Goal: Contribute content: Contribute content

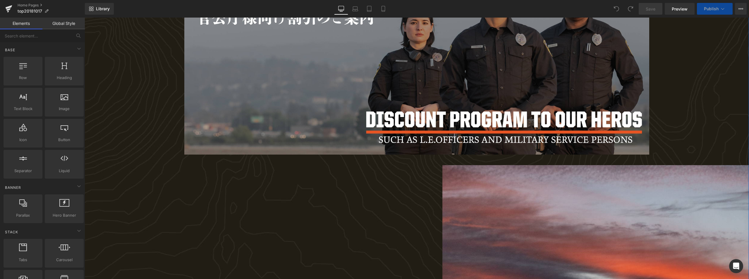
scroll to position [224, 0]
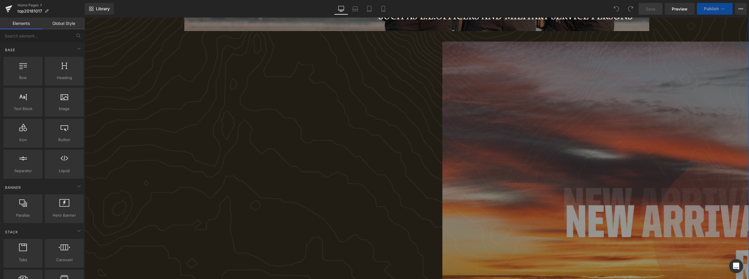
click at [456, 125] on img at bounding box center [736, 237] width 586 height 391
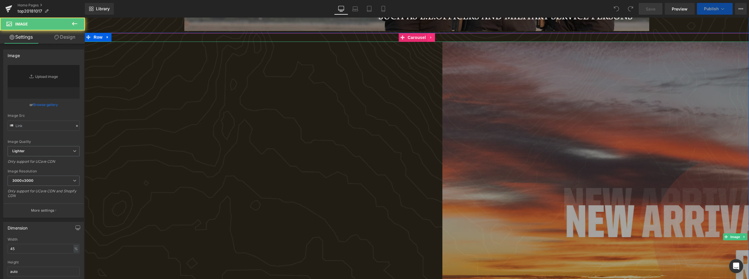
type input "[URL][DOMAIN_NAME]"
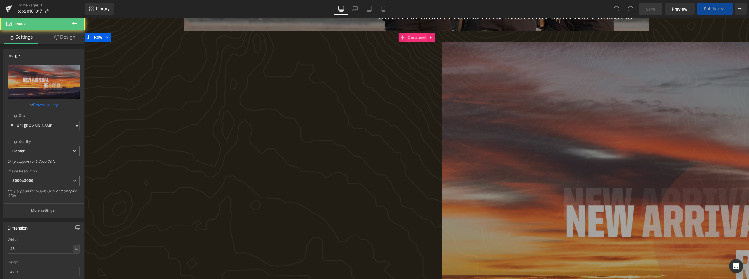
scroll to position [205, 0]
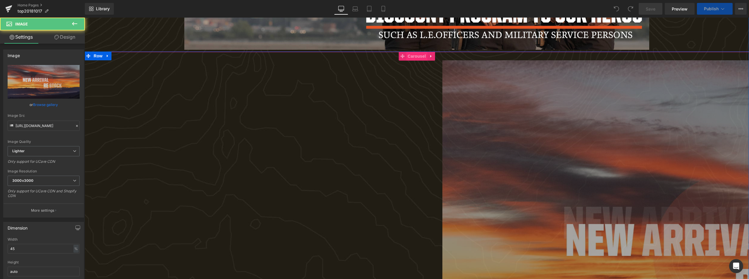
click at [415, 55] on span "Carousel" at bounding box center [416, 56] width 21 height 9
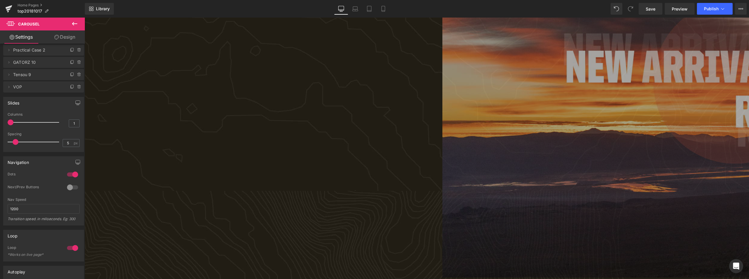
scroll to position [498, 0]
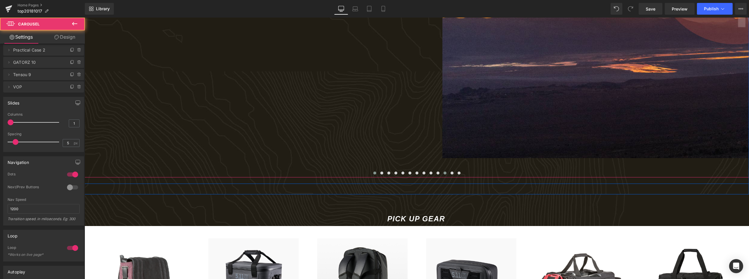
click at [444, 172] on button at bounding box center [445, 173] width 7 height 6
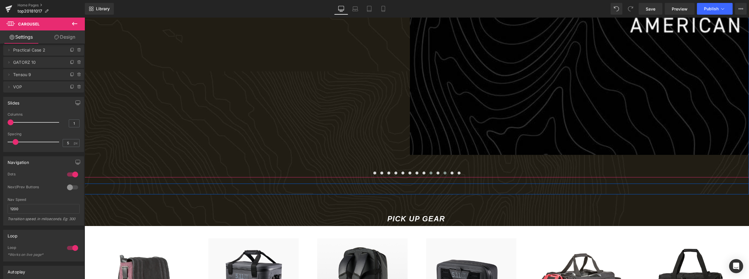
click at [431, 172] on span at bounding box center [431, 173] width 3 height 3
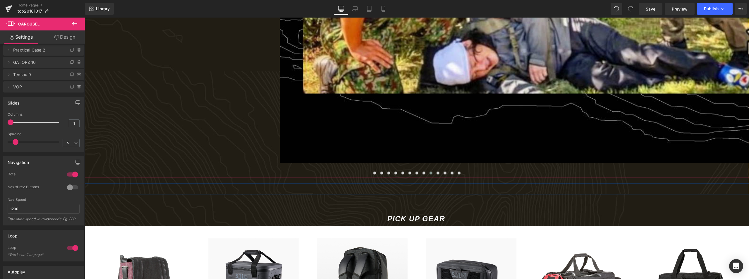
click at [430, 174] on span at bounding box center [431, 173] width 3 height 3
click at [423, 174] on span at bounding box center [424, 173] width 3 height 3
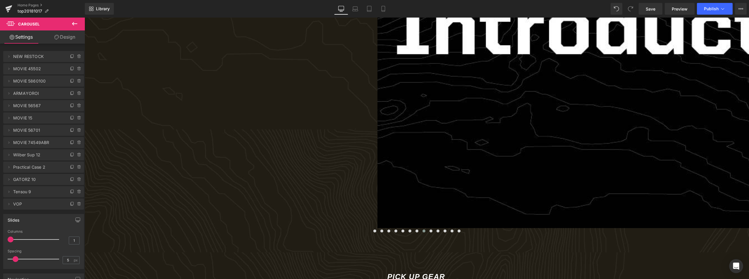
scroll to position [468, 0]
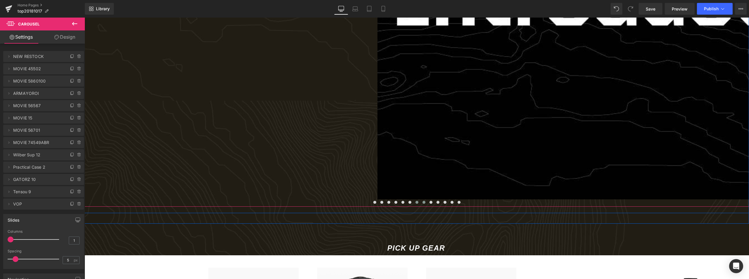
click at [416, 204] on span at bounding box center [417, 202] width 3 height 3
click at [409, 204] on span at bounding box center [410, 202] width 3 height 3
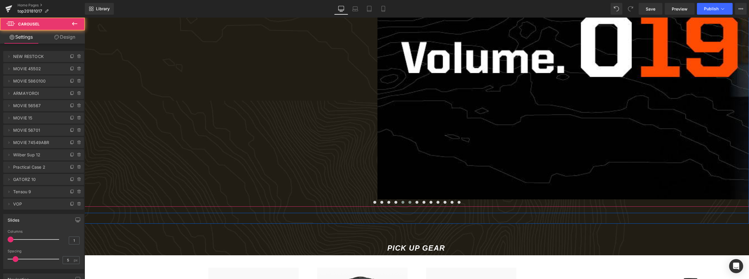
click at [403, 204] on button at bounding box center [403, 202] width 7 height 6
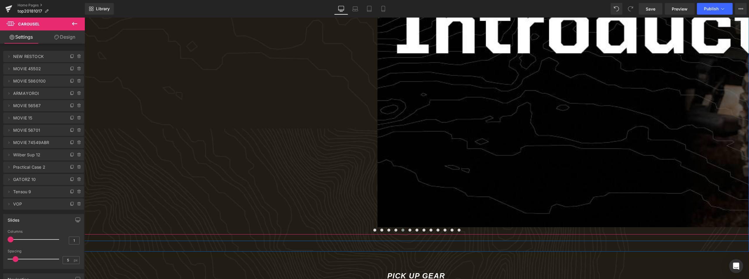
scroll to position [439, 0]
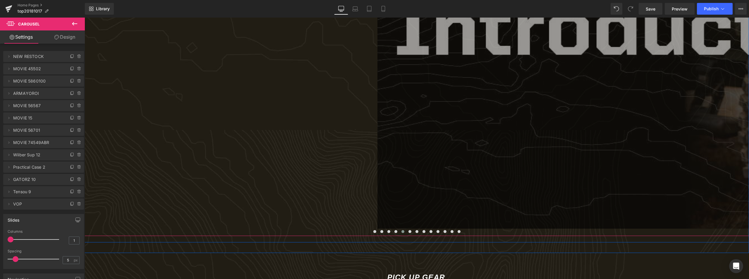
click at [474, 181] on img at bounding box center [736, 27] width 716 height 403
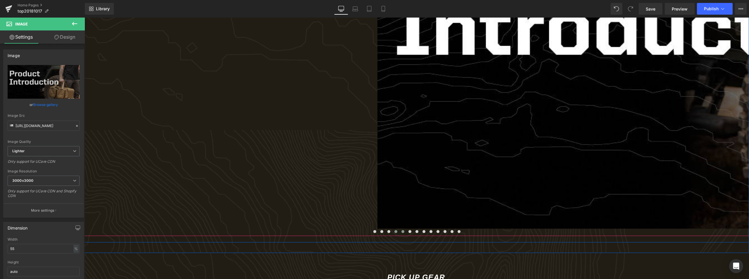
click at [396, 231] on span at bounding box center [396, 231] width 3 height 3
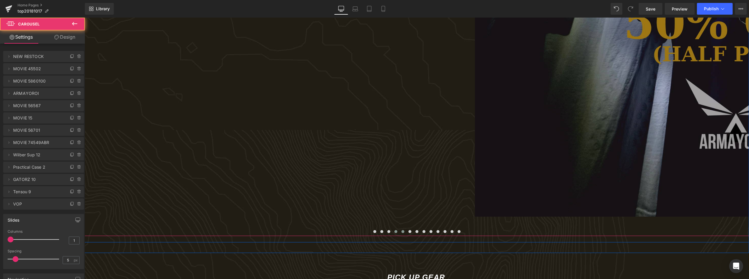
click at [402, 231] on span at bounding box center [403, 231] width 3 height 3
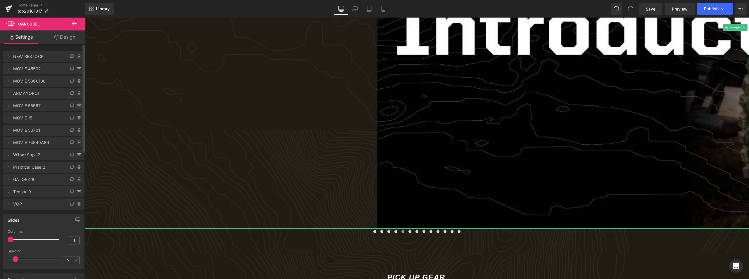
click at [77, 107] on icon at bounding box center [79, 105] width 5 height 5
click at [77, 107] on button "Delete" at bounding box center [73, 106] width 18 height 8
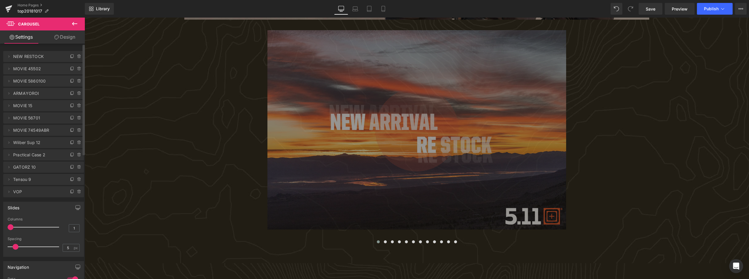
scroll to position [234, 0]
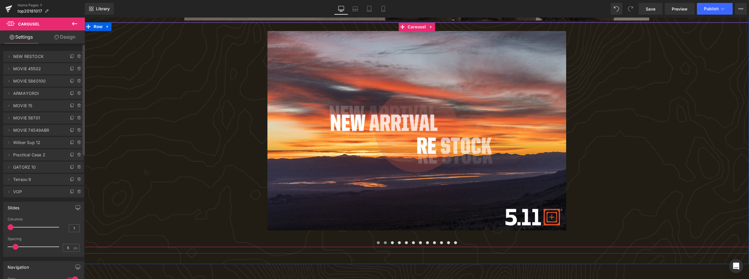
click at [384, 244] on span at bounding box center [385, 242] width 3 height 3
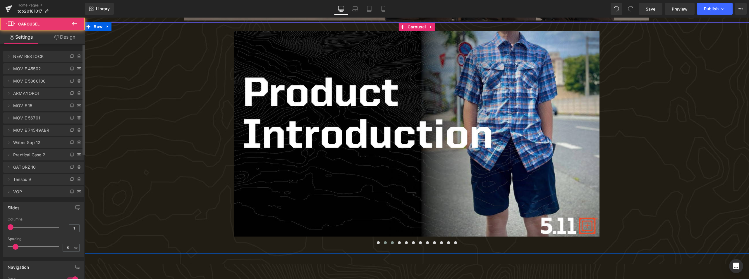
click at [390, 244] on button at bounding box center [392, 243] width 7 height 6
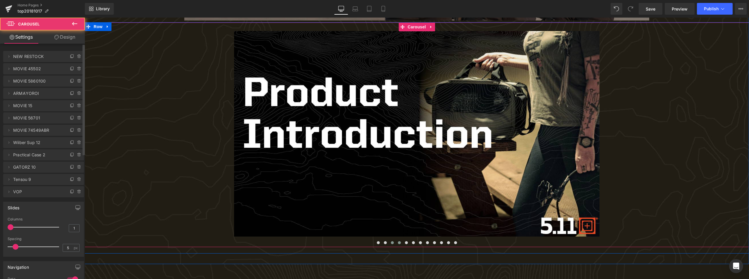
click at [398, 245] on button at bounding box center [399, 243] width 7 height 6
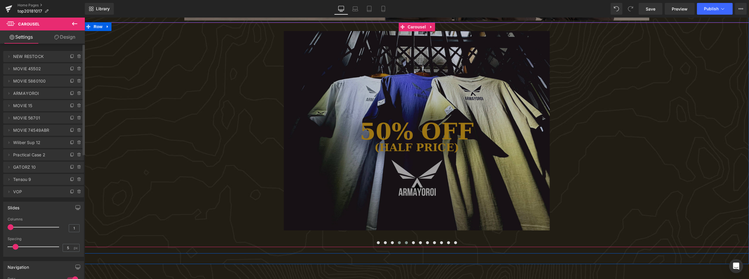
click at [407, 245] on button at bounding box center [406, 243] width 7 height 6
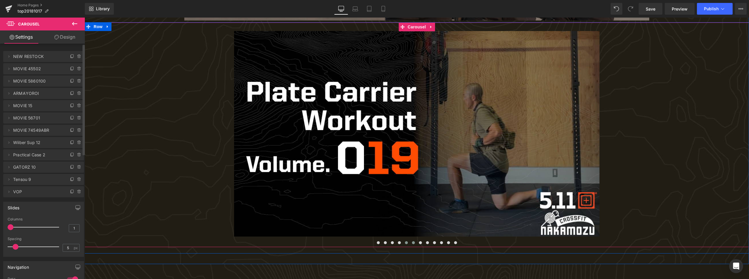
click at [413, 245] on button at bounding box center [413, 243] width 7 height 6
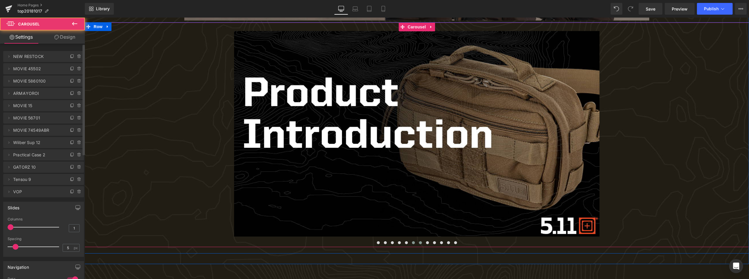
click at [419, 244] on span at bounding box center [420, 242] width 3 height 3
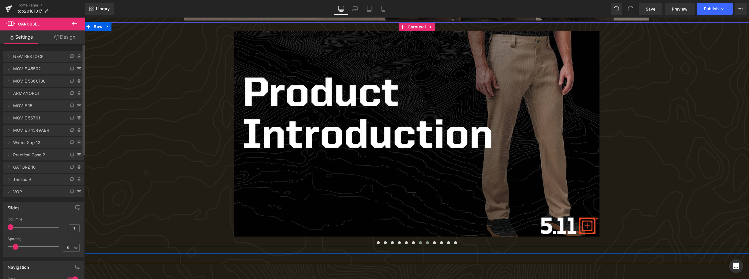
click at [426, 244] on span at bounding box center [427, 242] width 3 height 3
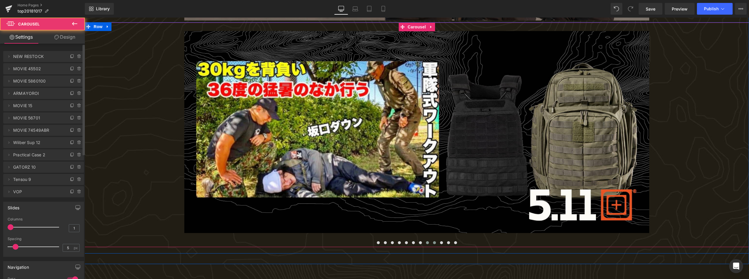
click at [434, 243] on span at bounding box center [434, 242] width 3 height 3
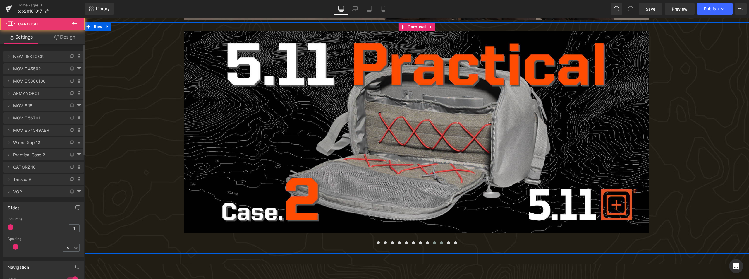
click at [440, 243] on span at bounding box center [441, 242] width 3 height 3
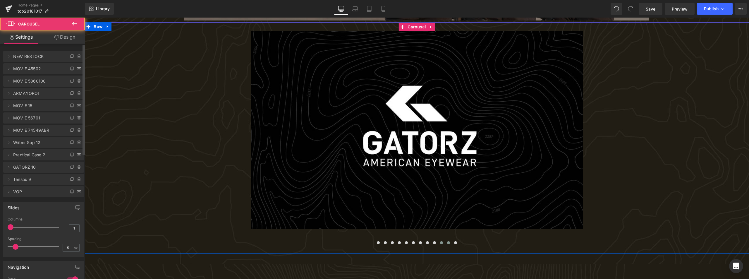
click at [446, 243] on button at bounding box center [448, 243] width 7 height 6
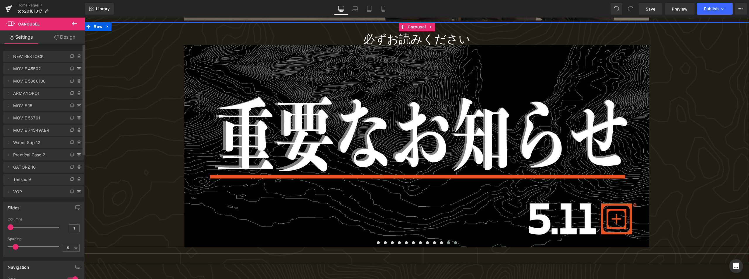
click at [455, 243] on span at bounding box center [455, 242] width 3 height 3
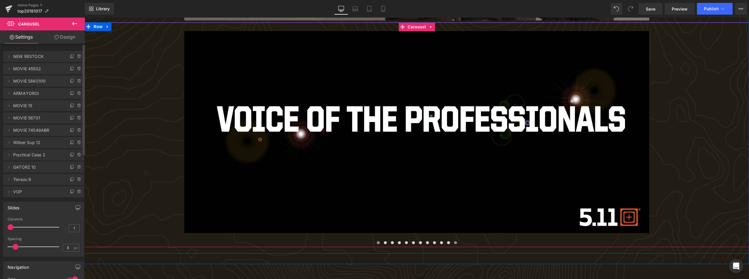
click at [377, 242] on span at bounding box center [378, 242] width 3 height 3
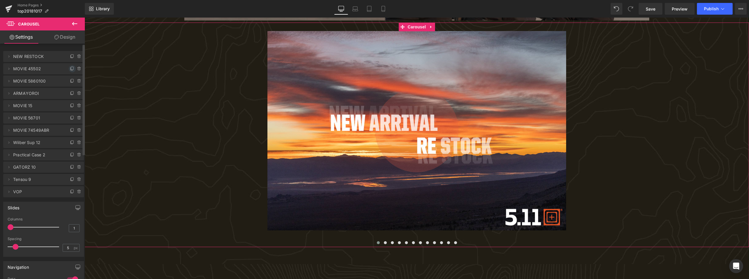
click at [70, 69] on icon at bounding box center [72, 68] width 5 height 5
drag, startPoint x: 20, startPoint y: 81, endPoint x: 25, endPoint y: 53, distance: 28.3
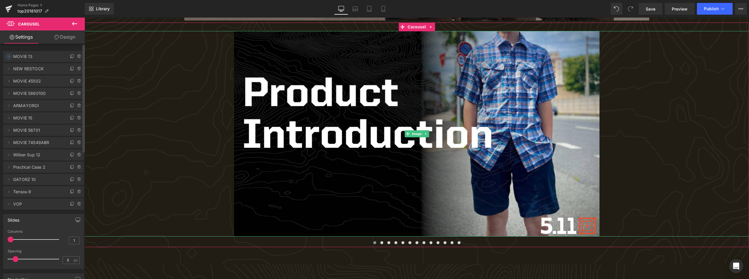
click at [9, 59] on icon at bounding box center [8, 56] width 5 height 5
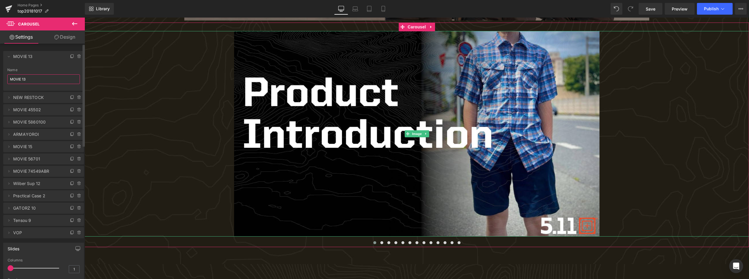
drag, startPoint x: 23, startPoint y: 79, endPoint x: 52, endPoint y: 78, distance: 29.9
click at [52, 78] on input "MOVIE 13" at bounding box center [43, 79] width 73 height 10
paste input "5860121"
type input "MOVIE 5860121"
click at [8, 58] on icon at bounding box center [8, 56] width 5 height 5
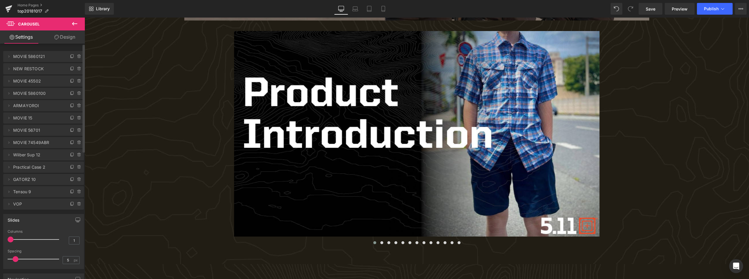
click at [29, 61] on span "MOVIE 5860121" at bounding box center [37, 56] width 49 height 11
click at [8, 58] on icon at bounding box center [8, 56] width 5 height 5
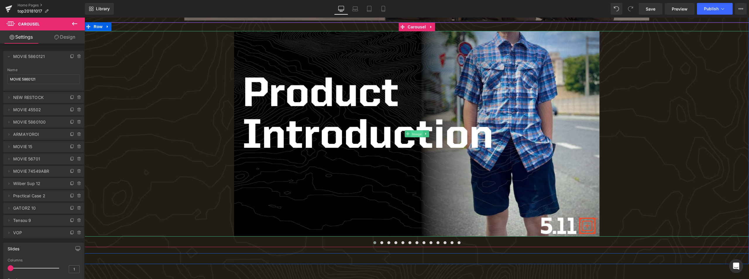
click at [415, 133] on span "Image" at bounding box center [417, 134] width 12 height 7
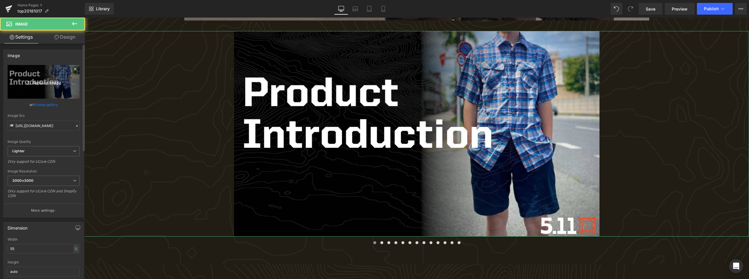
click at [38, 81] on icon "Replace Image" at bounding box center [43, 81] width 47 height 7
type input "C:\fakepath\PRODUCT INTRODUCTION MOVIE_016.jpg"
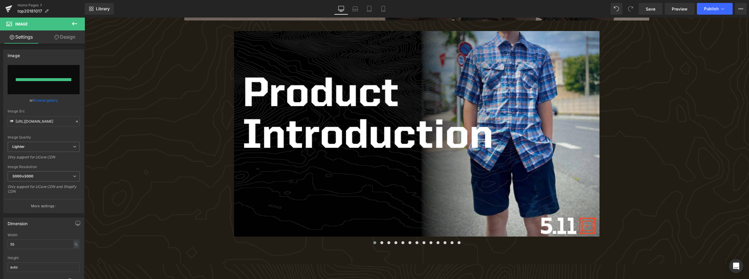
type input "[URL][DOMAIN_NAME]"
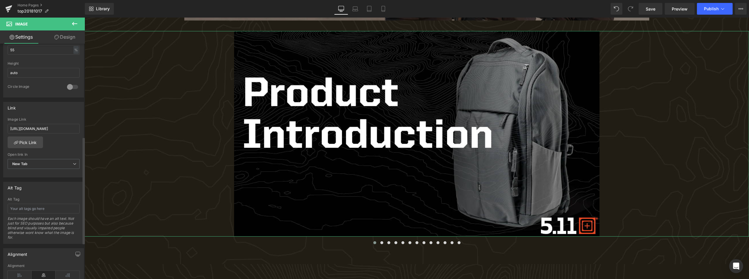
scroll to position [205, 0]
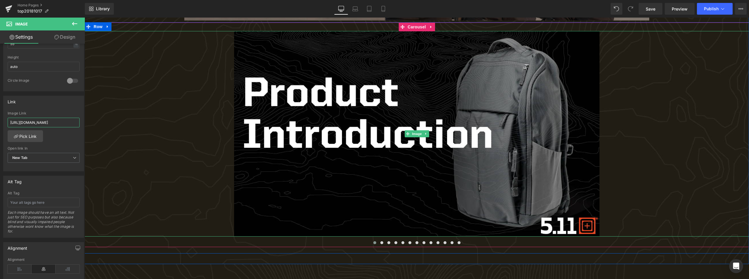
drag, startPoint x: 94, startPoint y: 141, endPoint x: 216, endPoint y: 122, distance: 123.3
paste input "rgxSqwcTKgs"
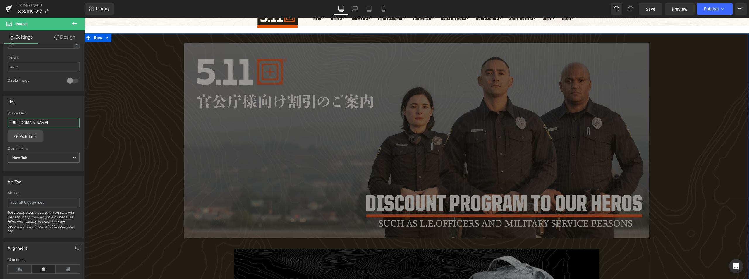
scroll to position [0, 0]
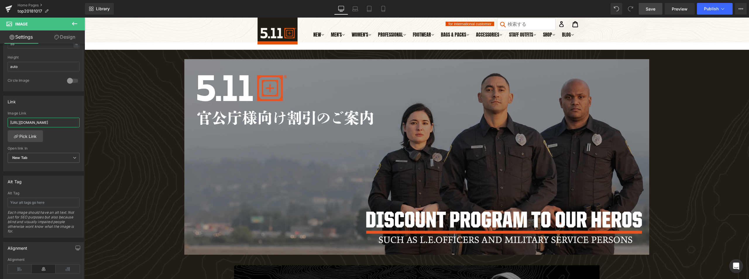
type input "[URL][DOMAIN_NAME]"
drag, startPoint x: 657, startPoint y: 10, endPoint x: 326, endPoint y: 122, distance: 350.1
click at [657, 10] on link "Save" at bounding box center [651, 9] width 24 height 12
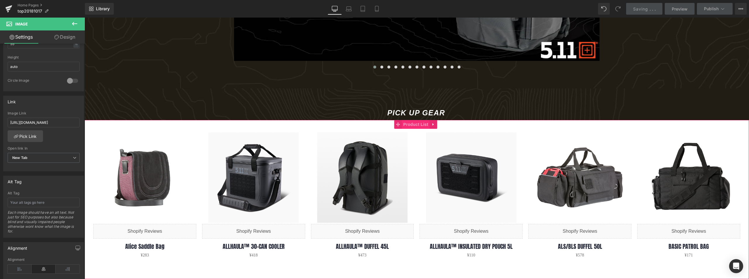
click at [421, 125] on span "Product List" at bounding box center [416, 124] width 28 height 9
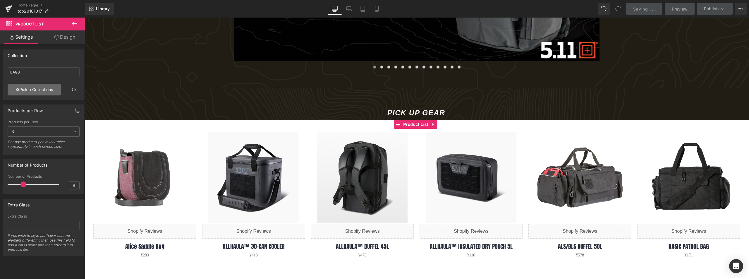
click at [29, 86] on link "Pick a Collections" at bounding box center [34, 90] width 53 height 12
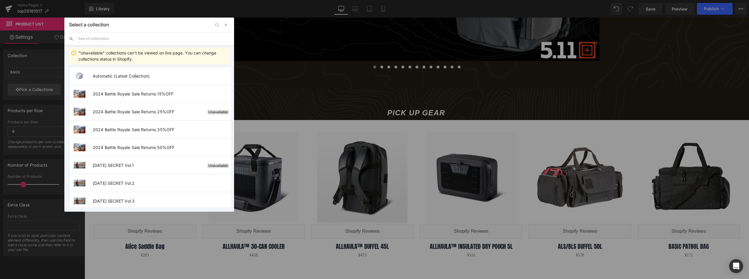
click at [114, 38] on input "text" at bounding box center [154, 38] width 152 height 13
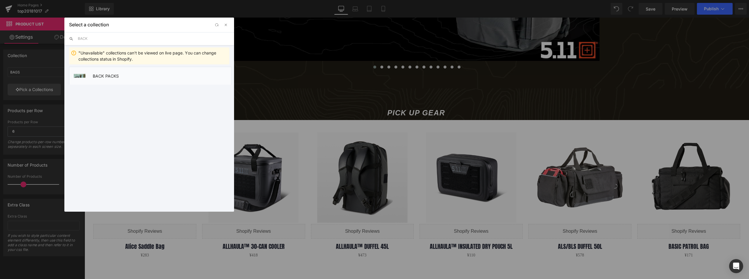
type input "BACK"
click at [105, 76] on span "BACK PACKS" at bounding box center [162, 75] width 139 height 5
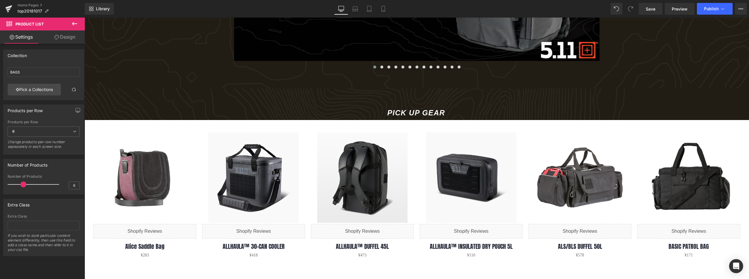
type input "BACK PACKS"
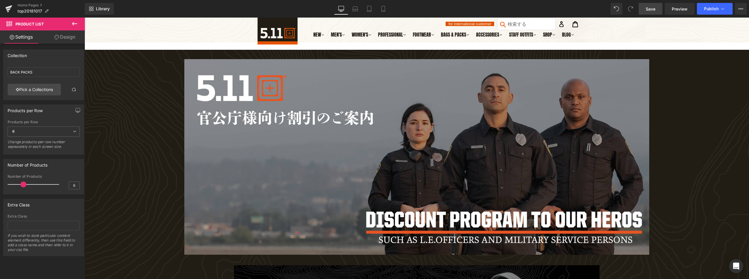
click at [655, 11] on span "Save" at bounding box center [651, 9] width 10 height 6
